Goal: Find specific page/section: Find specific page/section

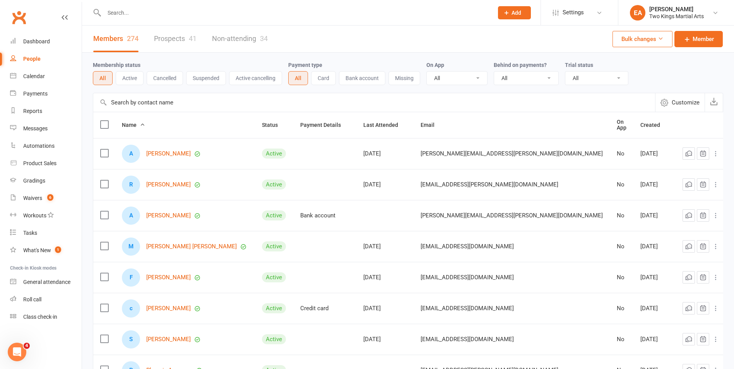
click at [119, 16] on input "text" at bounding box center [295, 12] width 386 height 11
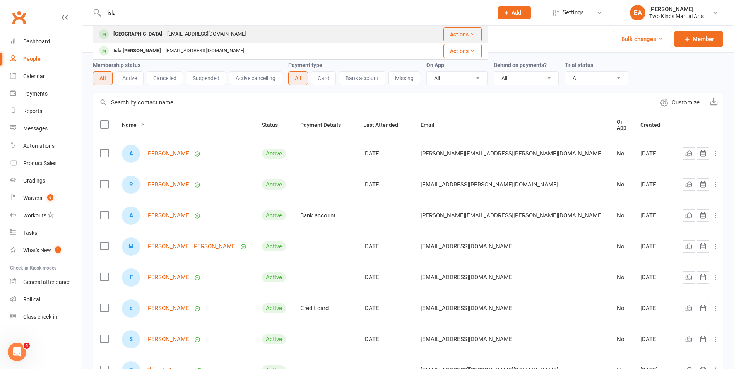
type input "isla"
click at [142, 32] on div "[GEOGRAPHIC_DATA]" at bounding box center [138, 34] width 54 height 11
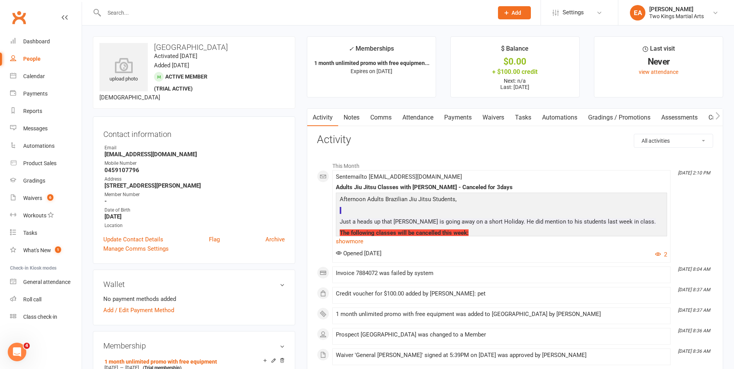
click at [31, 56] on div "People" at bounding box center [31, 59] width 17 height 6
